Goal: Task Accomplishment & Management: Use online tool/utility

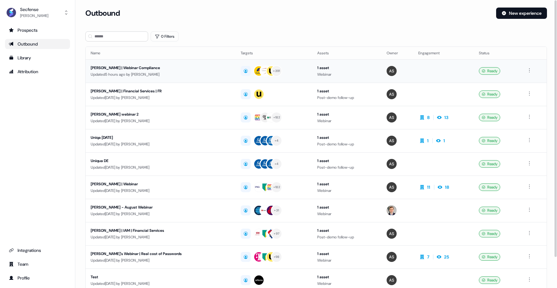
click at [137, 66] on div "[PERSON_NAME] | Webinar Compliance" at bounding box center [160, 68] width 139 height 6
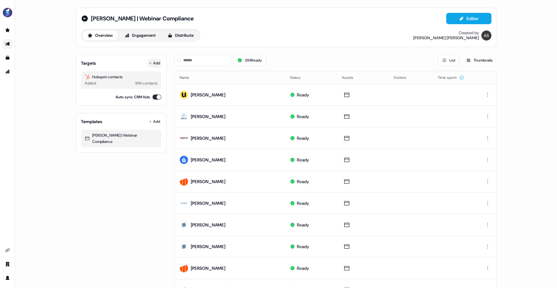
click at [154, 65] on button "Add" at bounding box center [155, 63] width 14 height 9
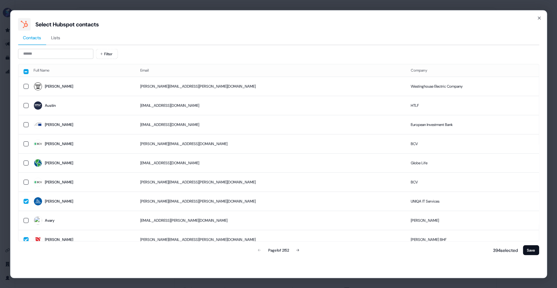
click at [58, 36] on span "Lists" at bounding box center [55, 37] width 9 height 6
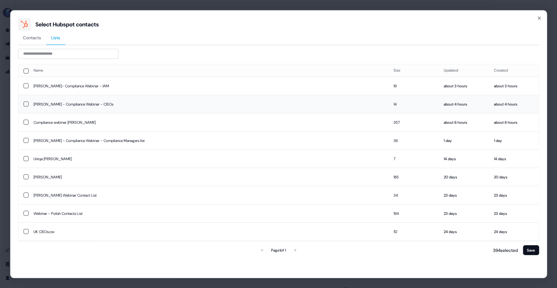
click at [24, 104] on button "button" at bounding box center [25, 103] width 5 height 5
click at [26, 87] on button "button" at bounding box center [25, 85] width 5 height 5
click at [533, 250] on button "Save" at bounding box center [531, 250] width 16 height 10
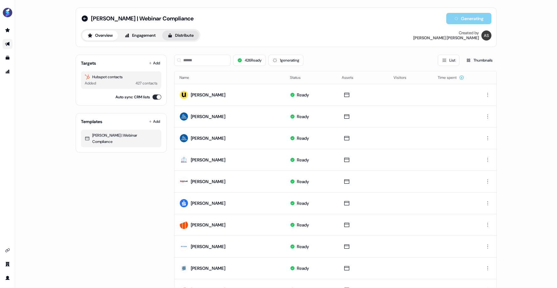
click at [192, 38] on button "Distribute" at bounding box center [180, 35] width 37 height 10
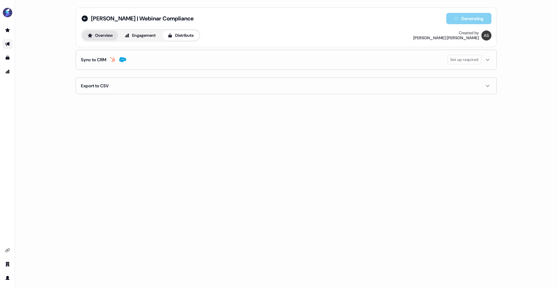
click at [90, 32] on button "Overview" at bounding box center [100, 35] width 36 height 10
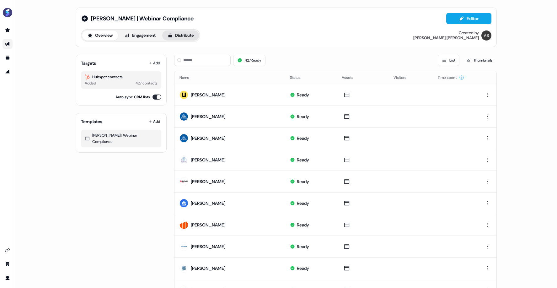
click at [176, 37] on button "Distribute" at bounding box center [180, 35] width 37 height 10
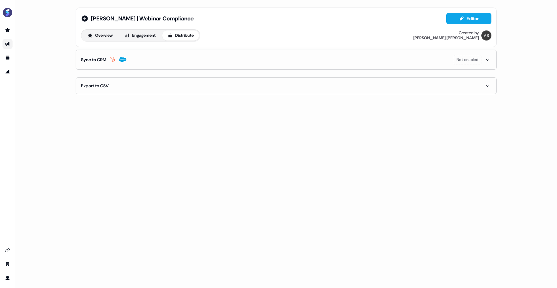
click at [477, 58] on span "Not enabled" at bounding box center [468, 60] width 22 height 6
click at [88, 73] on button "enable-crm-asset-sync" at bounding box center [86, 76] width 11 height 6
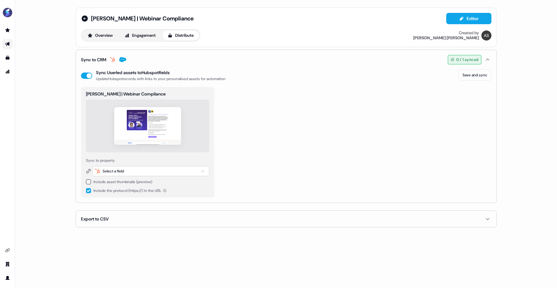
click at [174, 169] on div "Select a field" at bounding box center [150, 171] width 117 height 10
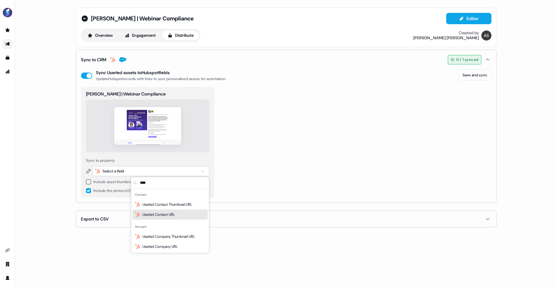
type input "****"
click at [183, 215] on div "Userled Contact URL" at bounding box center [170, 214] width 75 height 10
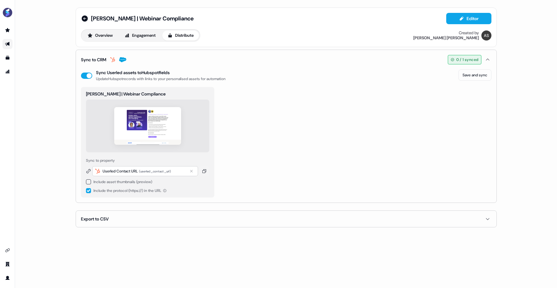
click at [88, 188] on button "button" at bounding box center [88, 190] width 5 height 5
click at [88, 181] on button "button" at bounding box center [88, 181] width 5 height 5
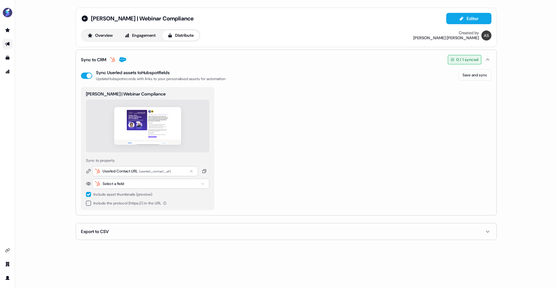
click at [129, 181] on div "Select a field" at bounding box center [150, 184] width 117 height 10
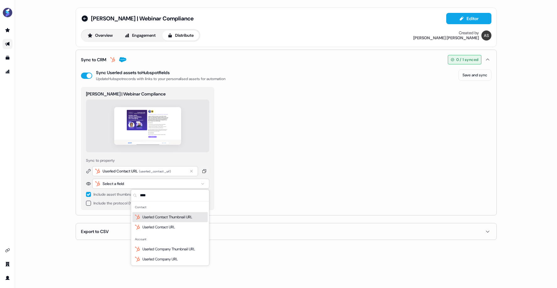
type input "****"
click at [179, 215] on span "Userled Contact Thumbnail URL" at bounding box center [168, 217] width 50 height 6
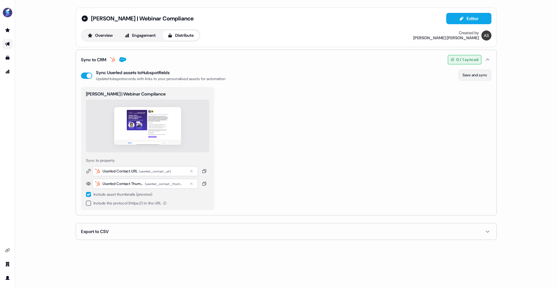
click at [482, 74] on button "Save and sync" at bounding box center [475, 74] width 33 height 11
